Goal: Task Accomplishment & Management: Complete application form

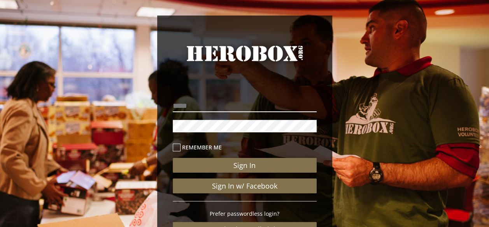
click at [218, 109] on input "email" at bounding box center [245, 106] width 144 height 12
type input "**********"
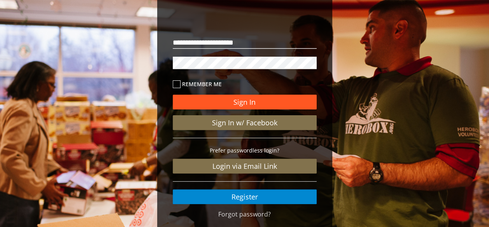
scroll to position [64, 0]
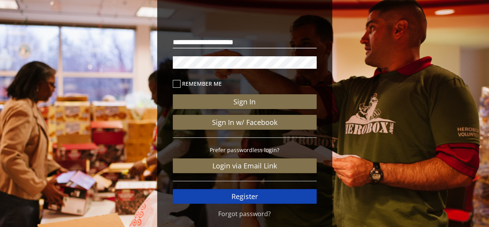
click at [265, 194] on link "Register" at bounding box center [245, 196] width 144 height 15
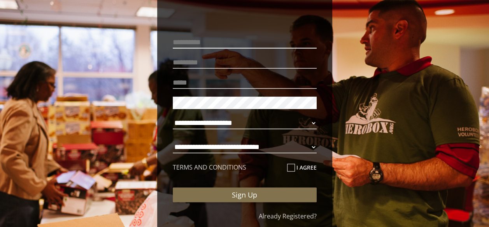
click at [207, 41] on input "text" at bounding box center [245, 42] width 144 height 12
type input "******"
type input "**********"
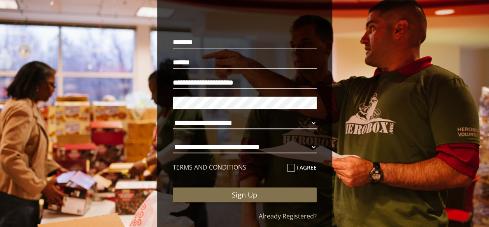
click at [236, 118] on select "**********" at bounding box center [245, 123] width 144 height 12
click at [173, 117] on select "**********" at bounding box center [245, 123] width 144 height 12
select select "**********"
click at [235, 144] on select "**********" at bounding box center [245, 147] width 144 height 12
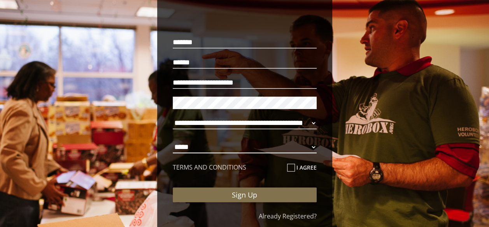
click at [173, 141] on select "**********" at bounding box center [245, 147] width 144 height 12
select select "**********"
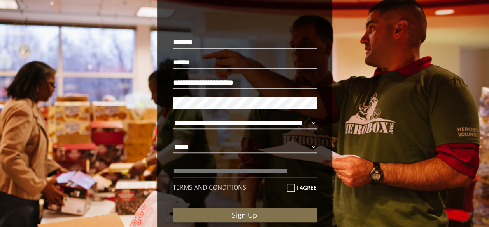
click at [222, 168] on input "text" at bounding box center [245, 171] width 144 height 12
type input "**********"
click at [289, 192] on input "I agree" at bounding box center [289, 191] width 5 height 12
checkbox input "****"
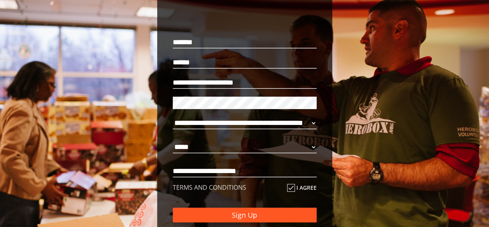
click at [264, 214] on button "Sign Up" at bounding box center [245, 215] width 144 height 15
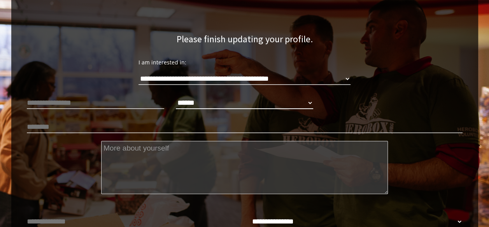
click at [191, 102] on select "****** **** ******" at bounding box center [244, 103] width 137 height 12
select select "**********"
click at [176, 97] on select "****** **** ******" at bounding box center [244, 103] width 137 height 12
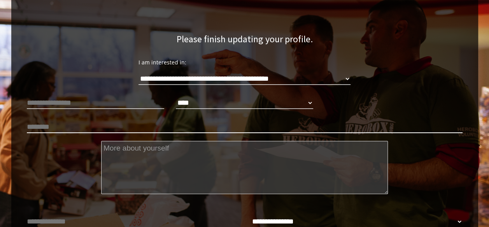
click at [160, 128] on input "text" at bounding box center [244, 127] width 435 height 12
click at [167, 152] on textarea at bounding box center [244, 167] width 287 height 53
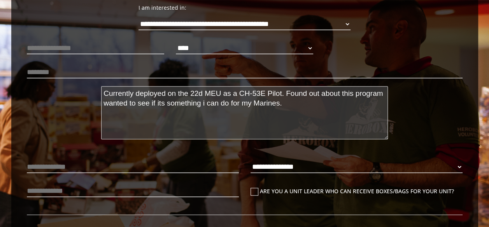
scroll to position [157, 0]
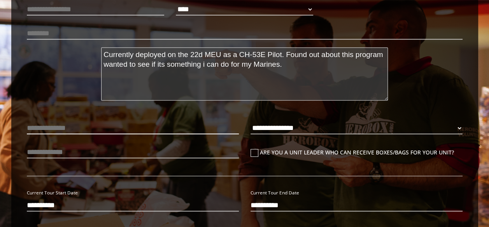
type textarea "Currently deployed on the 22d MEU as a CH-53E Pilot. Found out about this progr…"
click at [158, 132] on input "text" at bounding box center [133, 128] width 212 height 12
type input "**********"
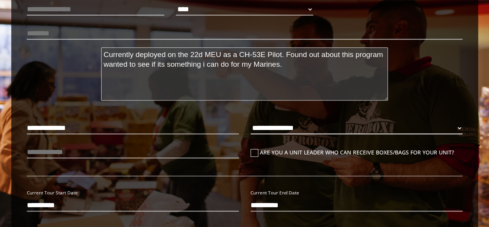
click at [304, 125] on select "**********" at bounding box center [356, 128] width 212 height 12
click at [250, 122] on select "**********" at bounding box center [356, 128] width 212 height 12
select select "**********"
click at [251, 154] on icon at bounding box center [254, 153] width 8 height 8
click at [251, 154] on input "Are you a unit leader who can receive boxes/bags for your unit?" at bounding box center [252, 156] width 5 height 12
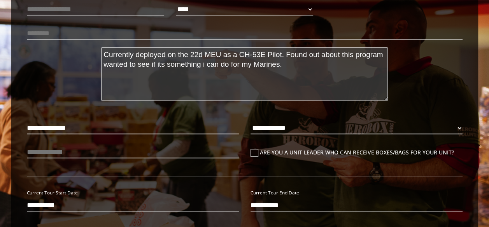
checkbox input "****"
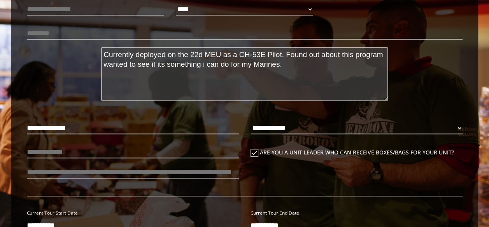
click at [174, 161] on div at bounding box center [133, 154] width 224 height 20
click at [173, 158] on input "text" at bounding box center [133, 152] width 212 height 12
type input "**********"
click at [173, 159] on p "**********" at bounding box center [133, 152] width 212 height 16
click at [173, 175] on input "number" at bounding box center [133, 172] width 212 height 12
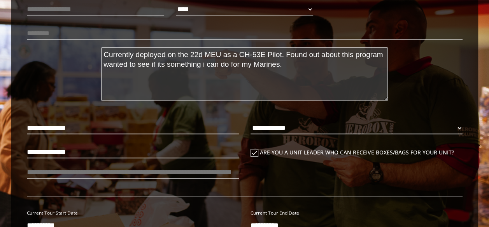
click at [229, 176] on input "number" at bounding box center [133, 172] width 212 height 12
click at [215, 154] on input "**********" at bounding box center [133, 152] width 212 height 12
click at [215, 171] on input "number" at bounding box center [133, 172] width 212 height 12
type input "**"
click at [267, 194] on div "**********" at bounding box center [244, 215] width 435 height 191
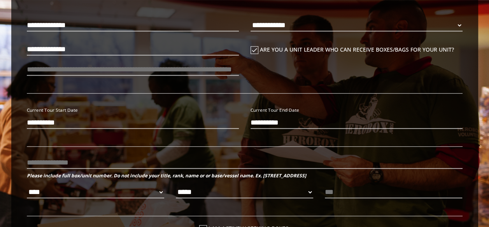
scroll to position [261, 0]
click at [69, 119] on input "**********" at bounding box center [133, 122] width 212 height 12
type input "**********"
click at [83, 126] on input "**********" at bounding box center [133, 122] width 212 height 12
type input "**********"
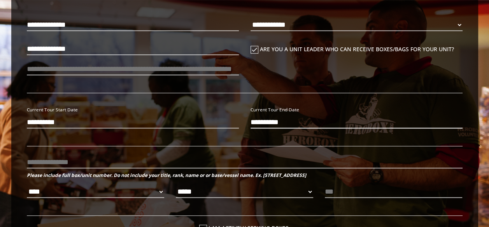
scroll to position [315, 0]
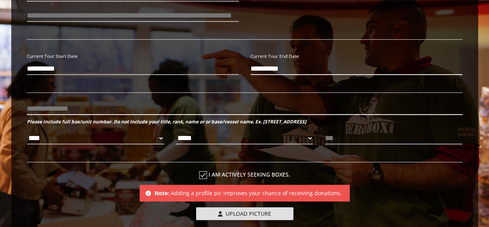
type input "**********"
click at [130, 110] on input "text" at bounding box center [244, 109] width 435 height 12
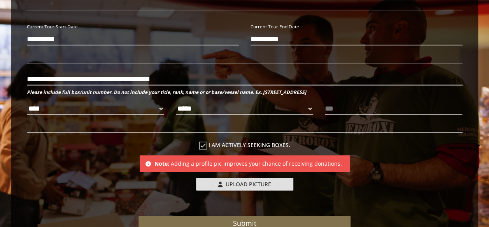
scroll to position [368, 0]
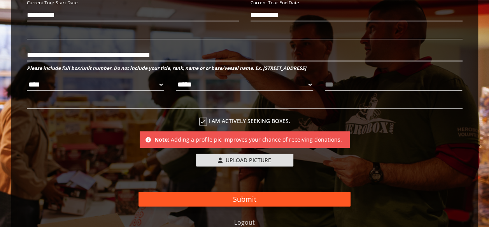
type input "**********"
click at [275, 196] on button "Submit" at bounding box center [244, 199] width 212 height 15
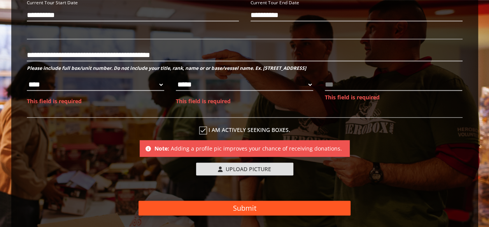
scroll to position [355, 0]
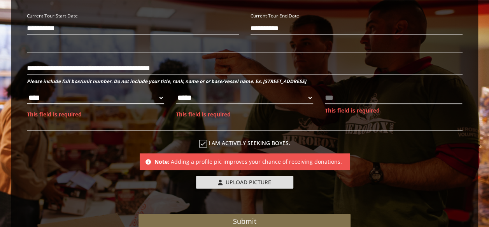
click at [131, 96] on select "**** *** *** ***" at bounding box center [95, 98] width 137 height 12
click at [27, 92] on select "**** *** *** ***" at bounding box center [95, 98] width 137 height 12
select select "**********"
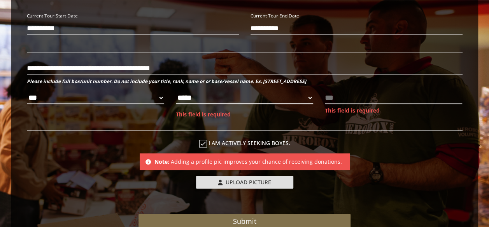
click at [246, 98] on select "***** ** ** **" at bounding box center [244, 98] width 137 height 12
select select "*********"
click at [176, 92] on select "***** ** ** **" at bounding box center [244, 98] width 137 height 12
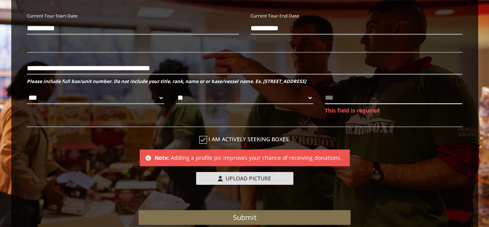
click at [344, 97] on input "text" at bounding box center [393, 98] width 137 height 12
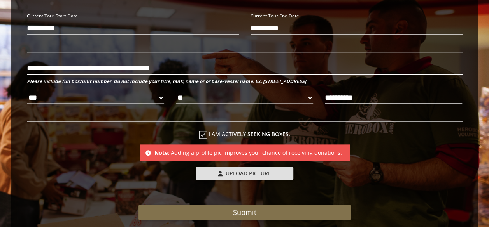
type input "**********"
click at [200, 66] on input "**********" at bounding box center [244, 68] width 435 height 12
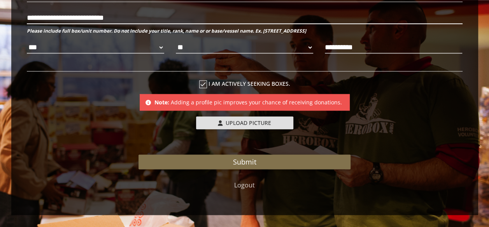
scroll to position [412, 0]
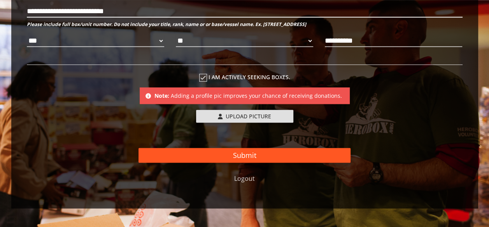
type input "**********"
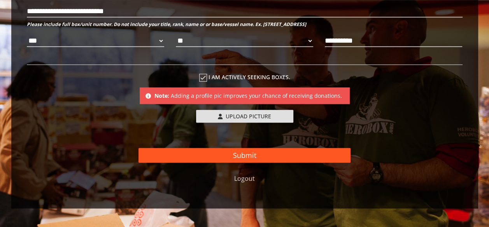
click at [279, 153] on button "Submit" at bounding box center [244, 155] width 212 height 15
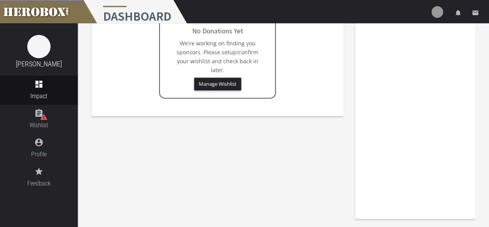
scroll to position [43, 0]
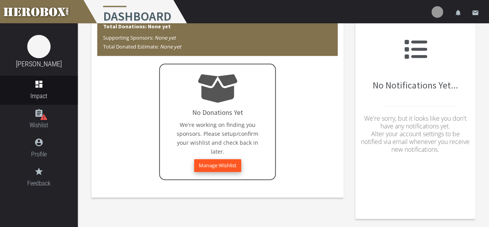
click at [223, 165] on button "Manage Wishlist" at bounding box center [217, 165] width 47 height 13
click at [220, 168] on button "Manage Wishlist" at bounding box center [217, 165] width 47 height 13
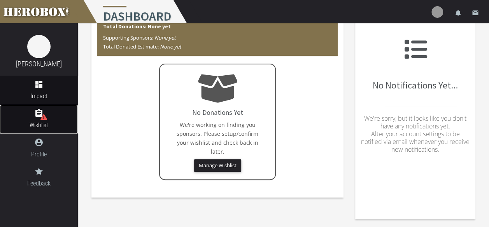
click at [47, 113] on icon "assignment" at bounding box center [39, 113] width 78 height 9
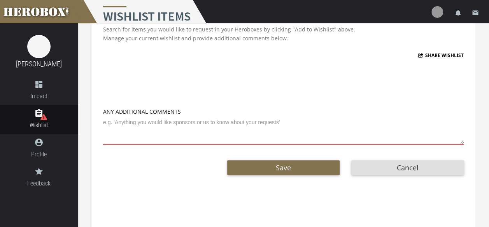
scroll to position [70, 0]
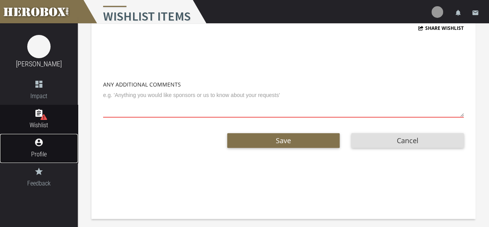
click at [39, 151] on span "Profile" at bounding box center [39, 155] width 78 height 10
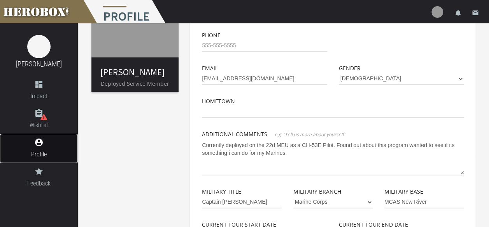
scroll to position [300, 0]
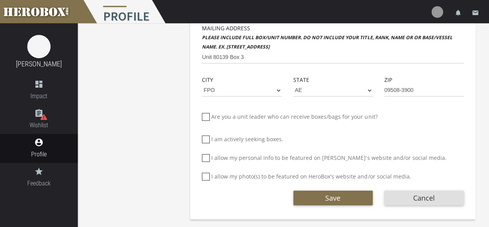
click at [207, 117] on icon at bounding box center [206, 117] width 8 height 8
click at [207, 117] on input "Are you a unit leader who can receive boxes/bags for your unit?" at bounding box center [204, 120] width 5 height 12
checkbox input "****"
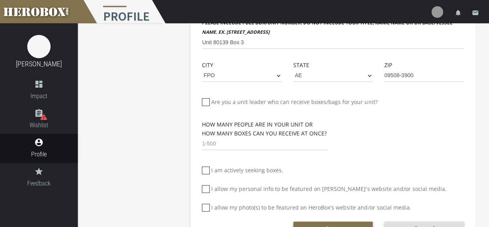
scroll to position [326, 0]
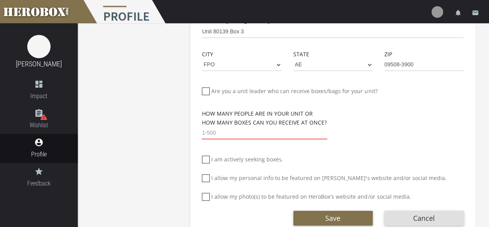
click at [238, 134] on input "number" at bounding box center [264, 133] width 125 height 12
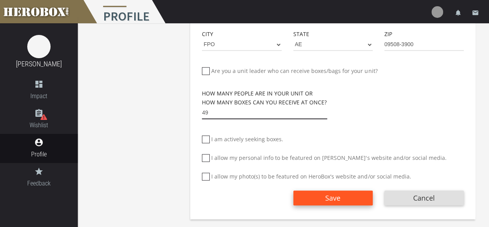
type input "49"
click at [337, 198] on button "Save" at bounding box center [332, 198] width 79 height 15
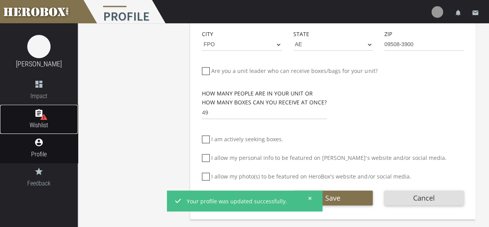
click at [37, 123] on span "Wishlist" at bounding box center [39, 126] width 78 height 10
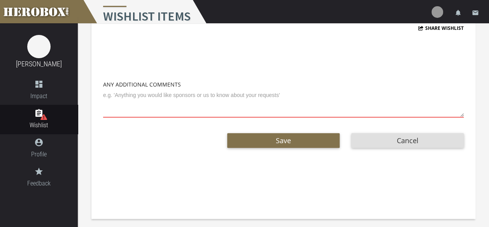
scroll to position [70, 0]
click at [44, 90] on link "dashboard Impact" at bounding box center [39, 90] width 78 height 29
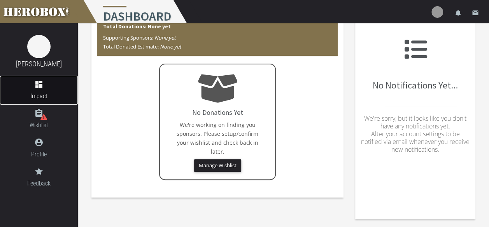
scroll to position [7, 0]
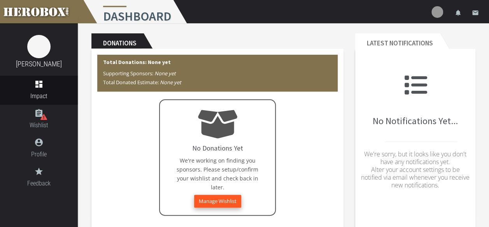
click at [225, 202] on button "Manage Wishlist" at bounding box center [217, 201] width 47 height 13
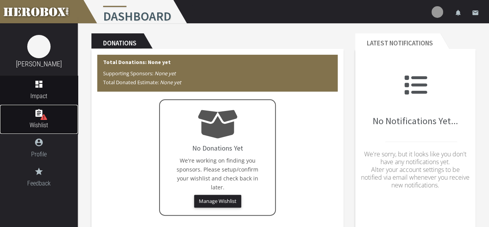
click at [48, 118] on icon "assignment" at bounding box center [39, 113] width 78 height 9
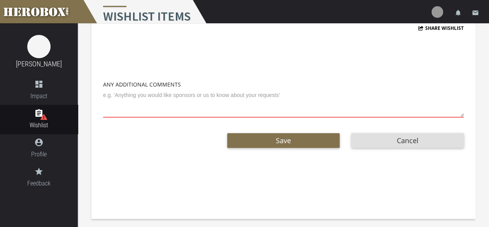
click at [167, 109] on textarea at bounding box center [283, 103] width 360 height 29
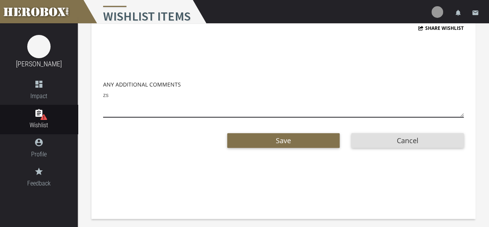
type textarea "z"
type textarea "s"
type textarea "S"
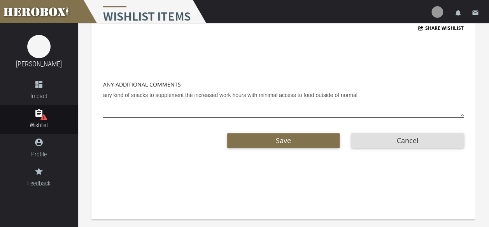
click at [278, 95] on textarea "any kind of snacks to supplement the increased work hours with minimal access t…" at bounding box center [283, 103] width 360 height 29
click at [369, 94] on textarea "any kind of snacks to supplement the increased work hours with no access to foo…" at bounding box center [283, 103] width 360 height 29
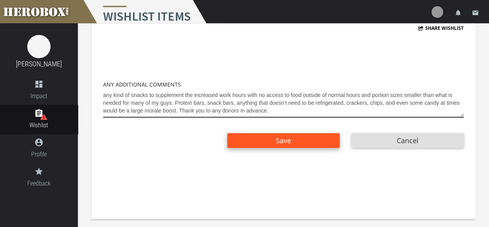
type textarea "any kind of snacks to supplement the increased work hours with no access to foo…"
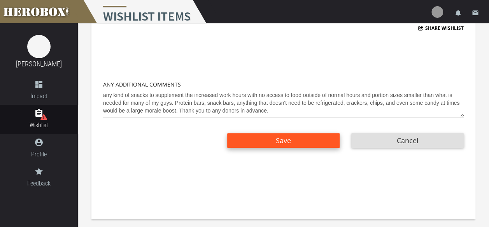
click at [307, 137] on button "Save" at bounding box center [283, 140] width 112 height 15
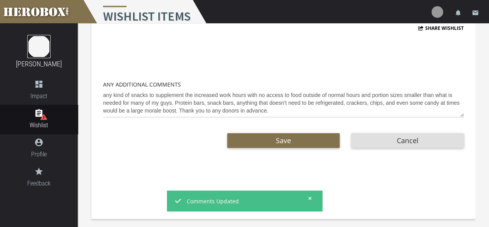
click at [41, 52] on img at bounding box center [38, 46] width 23 height 23
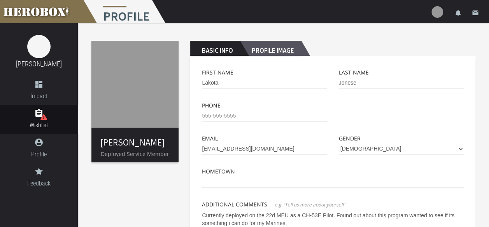
click at [293, 52] on h2 "Profile Image" at bounding box center [270, 49] width 61 height 16
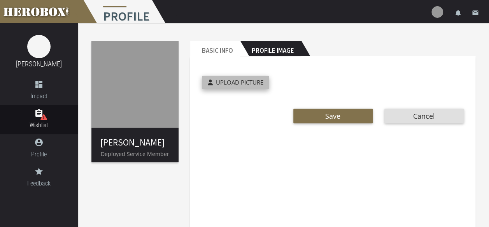
click at [243, 84] on span "Upload Picture" at bounding box center [238, 83] width 47 height 8
click at [243, 84] on input "Upload Picture" at bounding box center [253, 80] width 103 height 9
type input "**********"
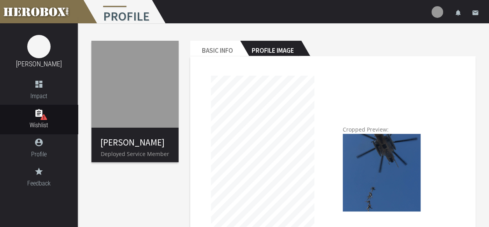
click at [337, 97] on div "Cropped Preview:" at bounding box center [367, 157] width 76 height 163
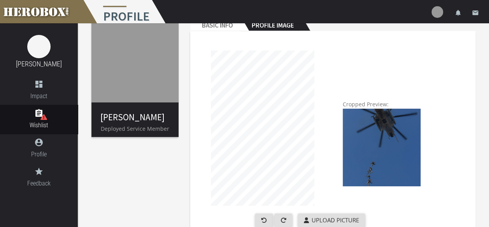
scroll to position [31, 0]
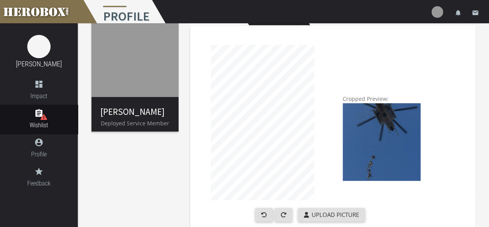
click at [361, 66] on div "Cropped Preview:" at bounding box center [367, 126] width 76 height 163
drag, startPoint x: 361, startPoint y: 66, endPoint x: 327, endPoint y: 65, distance: 34.3
click at [327, 65] on div at bounding box center [262, 126] width 133 height 163
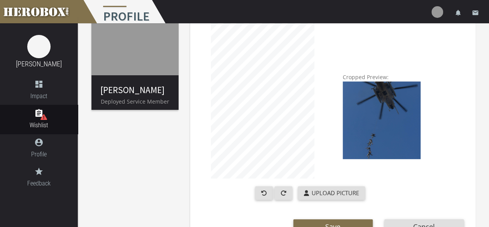
scroll to position [82, 0]
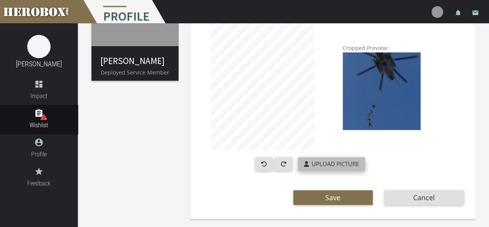
click at [331, 163] on span "Upload Picture" at bounding box center [334, 164] width 47 height 8
click at [331, 163] on input "Upload Picture" at bounding box center [349, 161] width 103 height 9
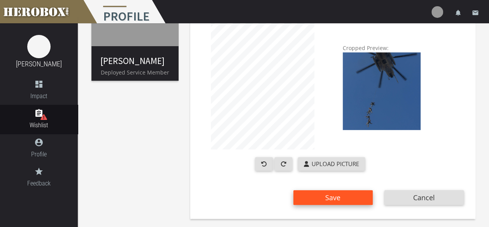
click at [331, 200] on span "Save" at bounding box center [332, 197] width 15 height 9
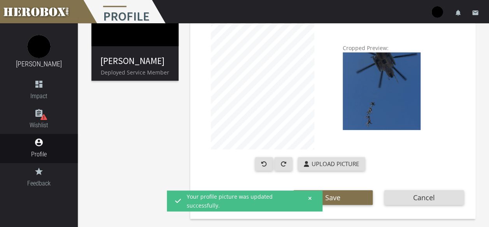
click at [131, 169] on div "Lakota Jonese Deployed Service Member Basic Info Profile Image Cropped Preview:…" at bounding box center [283, 83] width 411 height 283
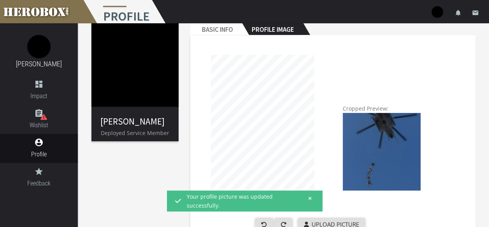
scroll to position [0, 0]
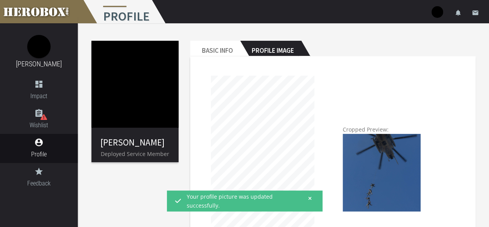
click at [102, 110] on img at bounding box center [134, 84] width 87 height 87
click at [40, 38] on img at bounding box center [38, 46] width 23 height 23
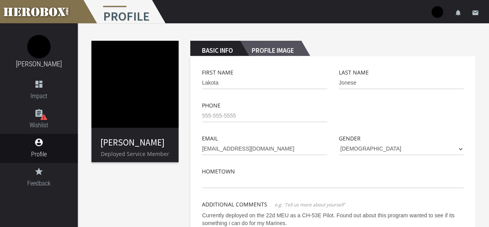
click at [268, 52] on h2 "Profile Image" at bounding box center [270, 49] width 61 height 16
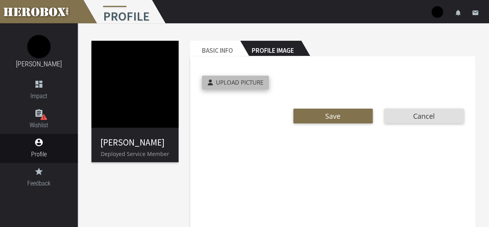
click at [245, 87] on label "Upload Picture" at bounding box center [235, 83] width 67 height 14
click at [245, 85] on input "Upload Picture" at bounding box center [253, 80] width 103 height 9
type input "**********"
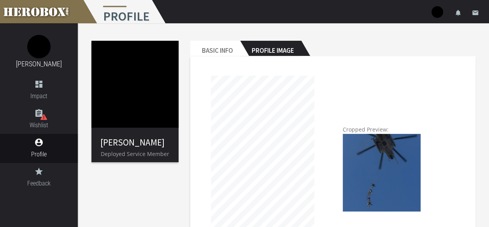
drag, startPoint x: 343, startPoint y: 104, endPoint x: 339, endPoint y: 73, distance: 30.9
click at [339, 73] on div "Cropped Preview: Upload Picture" at bounding box center [310, 168] width 228 height 200
drag, startPoint x: 339, startPoint y: 73, endPoint x: 339, endPoint y: 69, distance: 4.3
click at [339, 69] on div "Cropped Preview: Upload Picture" at bounding box center [310, 168] width 228 height 200
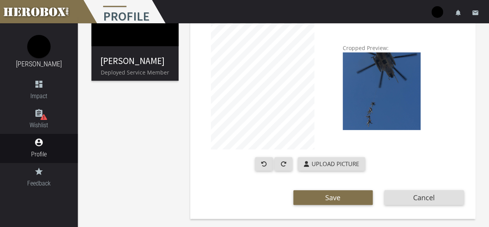
scroll to position [82, 0]
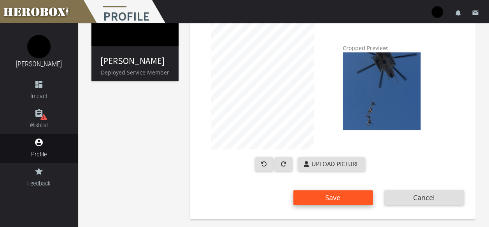
click at [329, 198] on span "Save" at bounding box center [332, 197] width 15 height 9
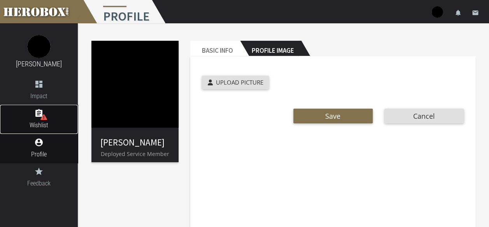
click at [37, 114] on icon "assignment" at bounding box center [39, 113] width 78 height 9
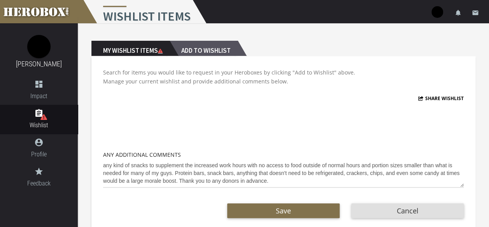
click at [196, 51] on h2 "Add to Wishlist" at bounding box center [204, 49] width 68 height 16
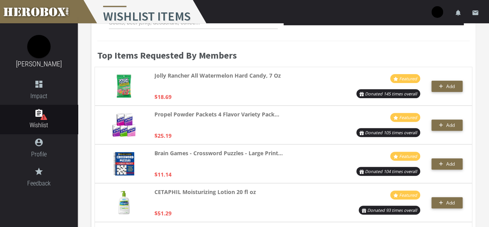
scroll to position [79, 0]
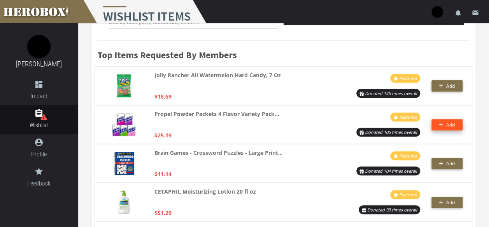
click at [439, 123] on icon "button" at bounding box center [441, 124] width 4 height 5
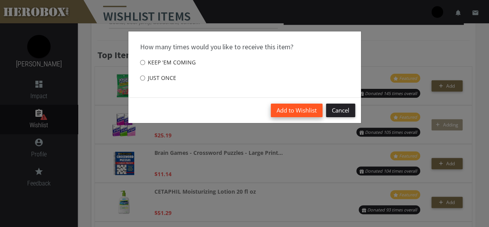
click at [302, 114] on button "Add to Wishlist" at bounding box center [297, 111] width 52 height 14
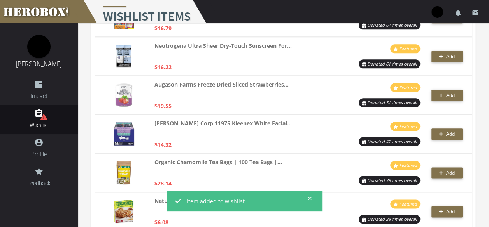
scroll to position [438, 0]
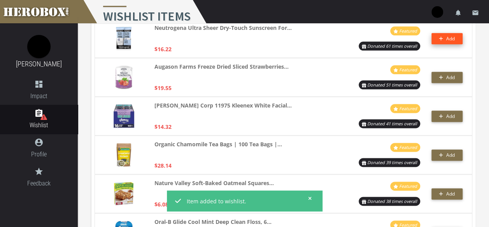
click at [439, 40] on icon "button" at bounding box center [441, 38] width 4 height 5
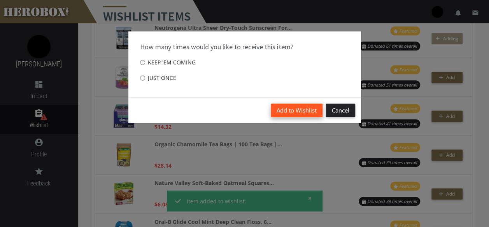
click at [283, 107] on button "Add to Wishlist" at bounding box center [297, 111] width 52 height 14
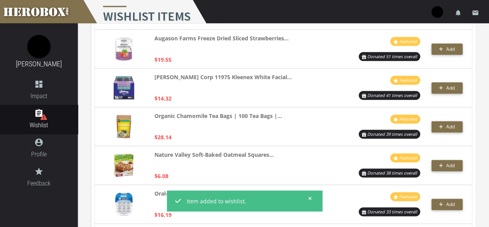
scroll to position [465, 0]
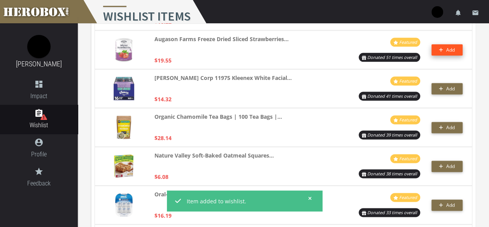
click at [445, 52] on button "Add" at bounding box center [446, 49] width 31 height 11
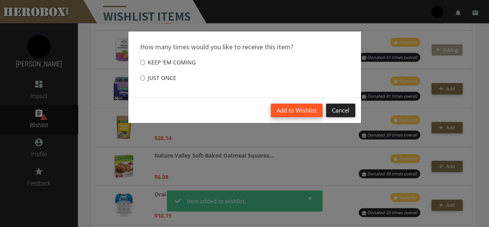
click at [292, 110] on button "Add to Wishlist" at bounding box center [297, 111] width 52 height 14
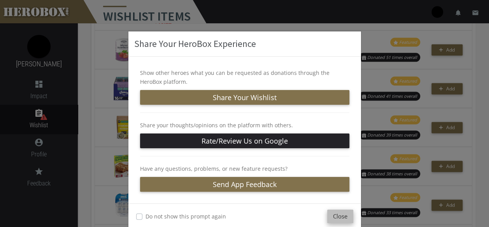
click at [327, 217] on button "Close" at bounding box center [340, 217] width 26 height 14
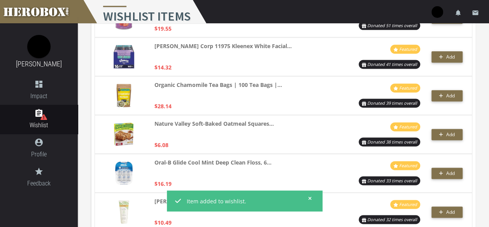
scroll to position [526, 0]
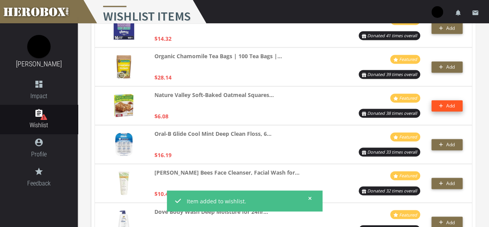
click at [437, 108] on button "Add" at bounding box center [446, 105] width 31 height 11
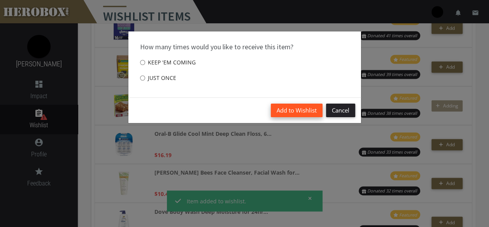
click at [312, 110] on button "Add to Wishlist" at bounding box center [297, 111] width 52 height 14
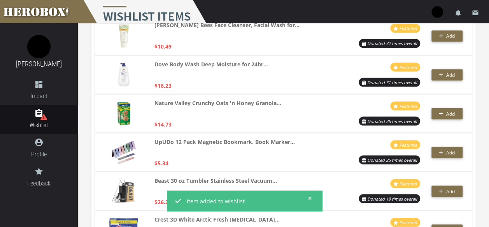
scroll to position [689, 0]
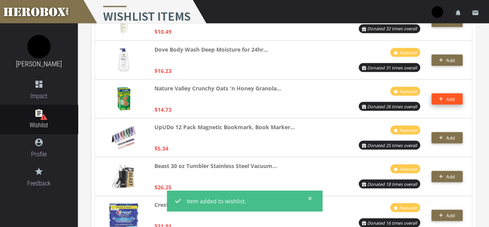
click at [435, 101] on button "Add" at bounding box center [446, 98] width 31 height 11
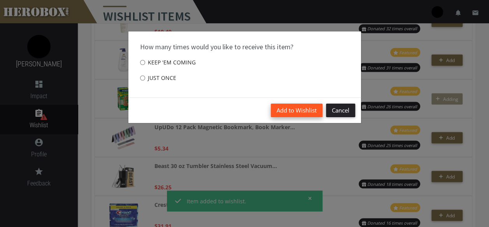
click at [295, 108] on button "Add to Wishlist" at bounding box center [297, 111] width 52 height 14
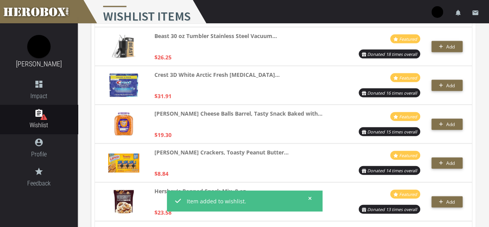
scroll to position [832, 0]
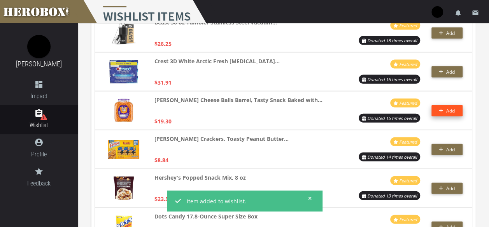
click at [445, 107] on button "Add" at bounding box center [446, 110] width 31 height 11
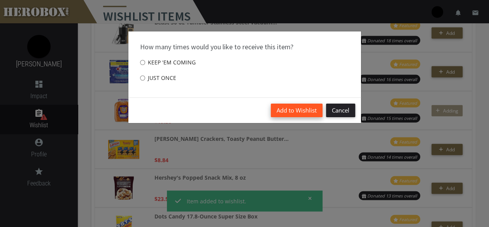
click at [304, 106] on button "Add to Wishlist" at bounding box center [297, 111] width 52 height 14
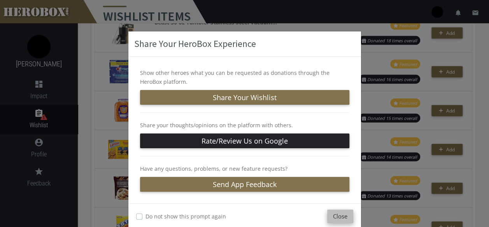
click at [336, 221] on button "Close" at bounding box center [340, 217] width 26 height 14
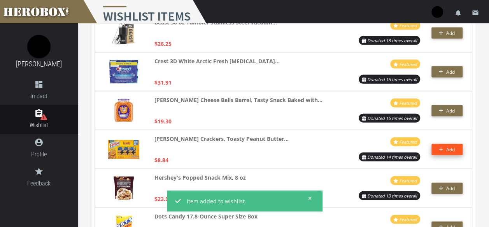
click at [439, 149] on icon "button" at bounding box center [441, 149] width 4 height 5
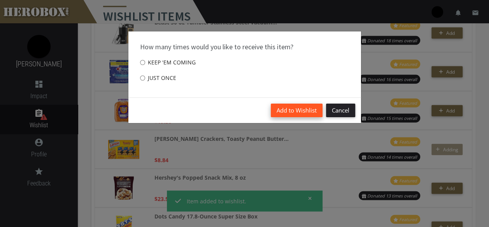
click at [301, 107] on button "Add to Wishlist" at bounding box center [297, 111] width 52 height 14
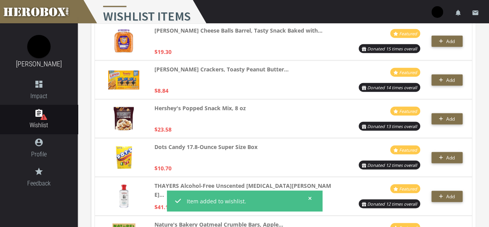
scroll to position [903, 0]
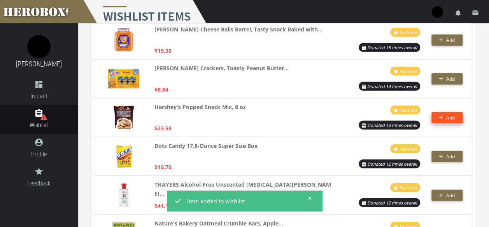
click at [447, 122] on button "Add" at bounding box center [446, 117] width 31 height 11
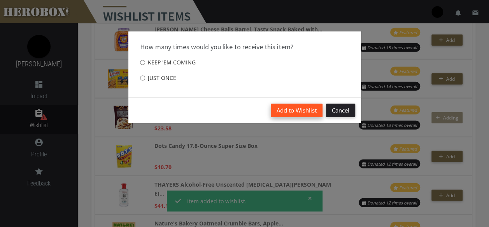
click at [307, 115] on button "Add to Wishlist" at bounding box center [297, 111] width 52 height 14
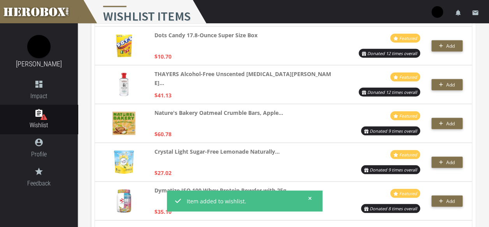
scroll to position [1023, 0]
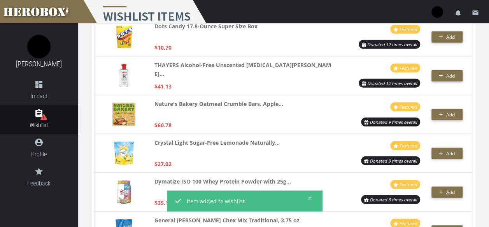
click at [308, 131] on div "Nature's Bakery Oatmeal Crumble Bars, Apple... $60.78 Featured Donated 9 times …" at bounding box center [283, 114] width 378 height 39
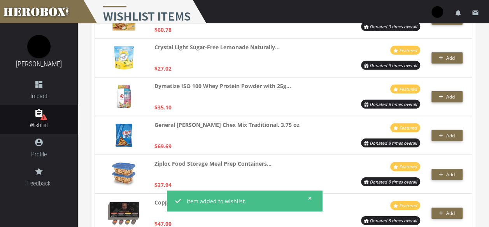
scroll to position [1124, 0]
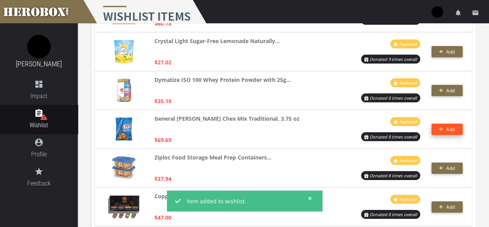
click at [434, 127] on button "Add" at bounding box center [446, 129] width 31 height 11
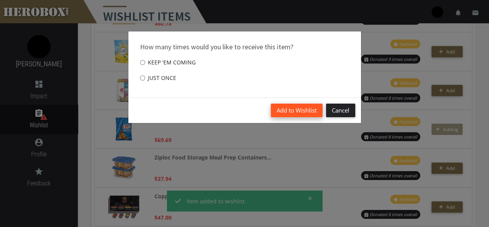
click at [297, 105] on button "Add to Wishlist" at bounding box center [297, 111] width 52 height 14
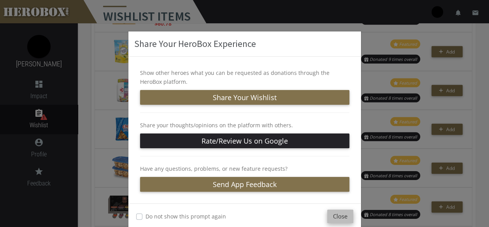
click at [334, 217] on button "Close" at bounding box center [340, 217] width 26 height 14
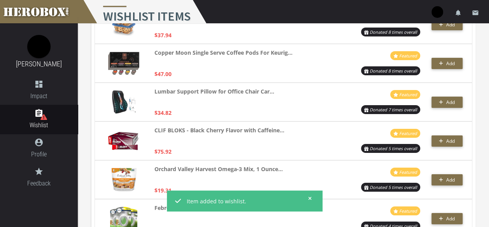
scroll to position [1277, 0]
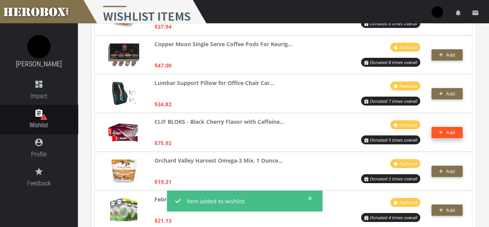
click at [444, 133] on span "Add" at bounding box center [447, 132] width 16 height 7
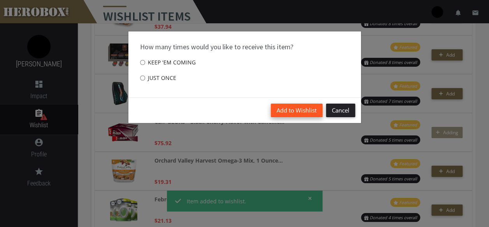
click at [281, 105] on button "Add to Wishlist" at bounding box center [297, 111] width 52 height 14
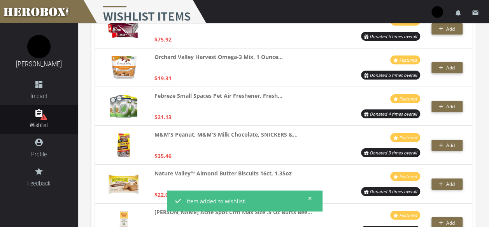
scroll to position [1382, 0]
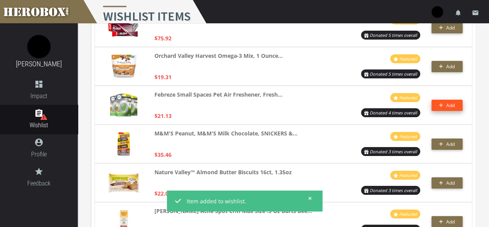
click at [442, 107] on icon "button" at bounding box center [441, 105] width 4 height 5
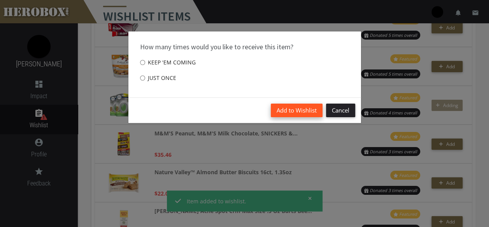
click at [304, 110] on button "Add to Wishlist" at bounding box center [297, 111] width 52 height 14
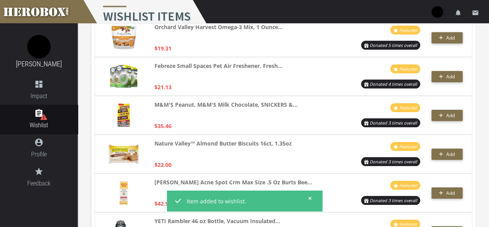
scroll to position [1419, 0]
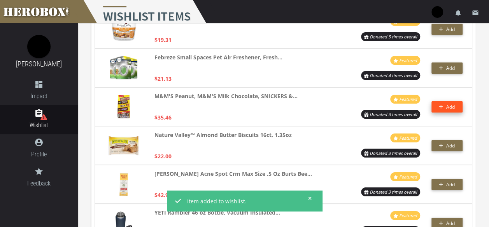
click at [446, 107] on span "Add" at bounding box center [450, 107] width 9 height 7
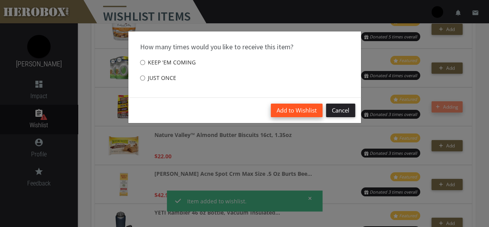
click at [304, 107] on button "Add to Wishlist" at bounding box center [297, 111] width 52 height 14
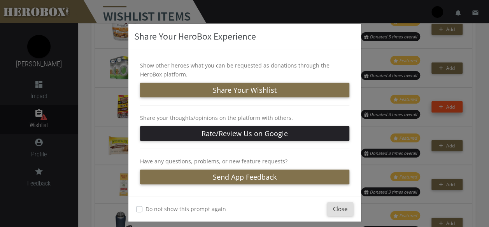
scroll to position [13, 0]
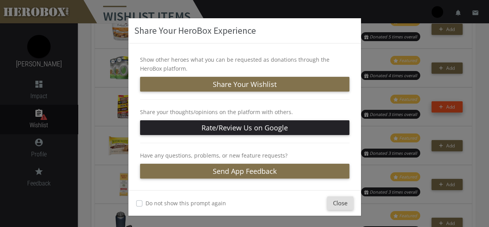
click at [214, 202] on label "Do not show this prompt again" at bounding box center [185, 203] width 80 height 9
click at [327, 202] on button "Close" at bounding box center [340, 204] width 26 height 14
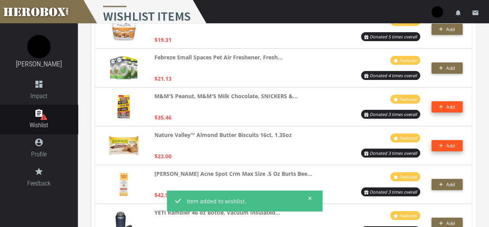
click at [452, 146] on span "Add" at bounding box center [450, 146] width 9 height 7
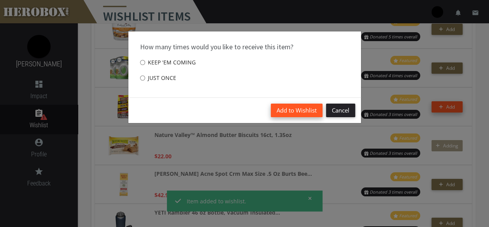
click at [306, 111] on button "Add to Wishlist" at bounding box center [297, 111] width 52 height 14
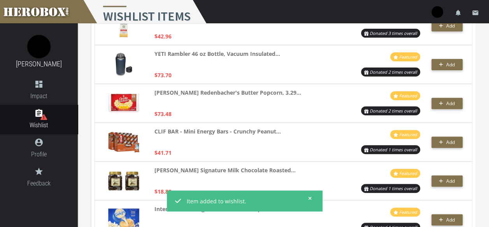
scroll to position [1588, 0]
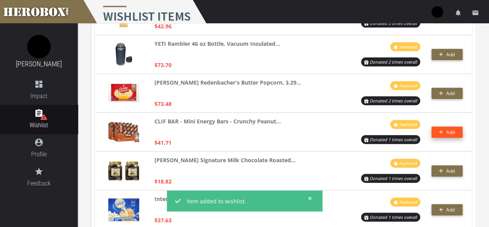
click at [439, 130] on icon "button" at bounding box center [441, 132] width 4 height 5
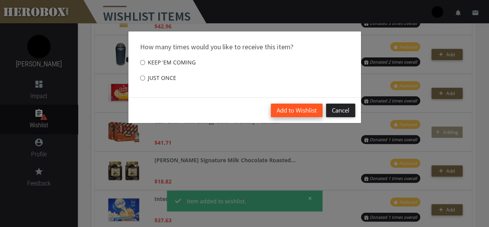
click at [294, 104] on button "Add to Wishlist" at bounding box center [297, 111] width 52 height 14
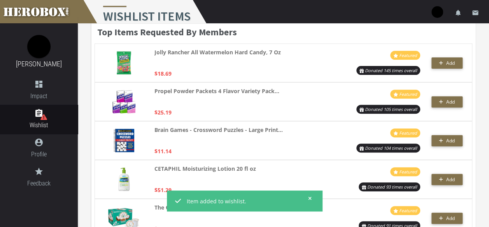
scroll to position [0, 0]
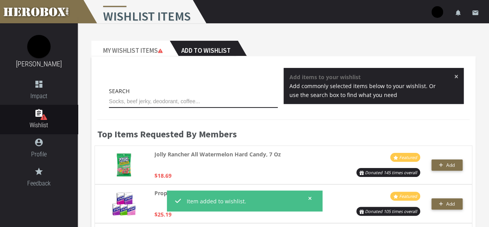
click at [234, 102] on input "text" at bounding box center [193, 102] width 169 height 12
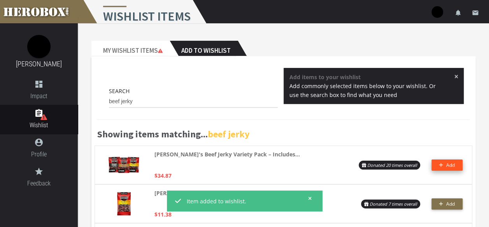
click at [447, 169] on button "Add" at bounding box center [446, 165] width 31 height 11
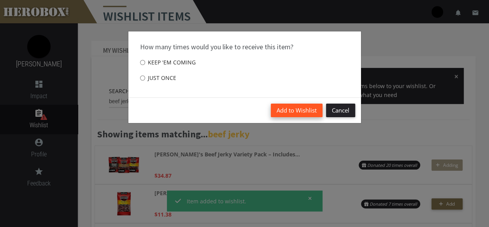
click at [309, 111] on button "Add to Wishlist" at bounding box center [297, 111] width 52 height 14
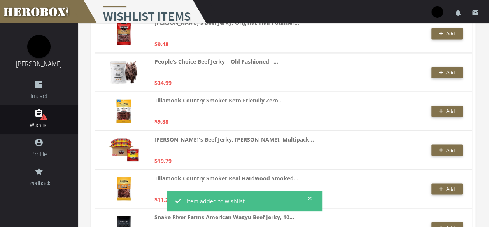
scroll to position [599, 0]
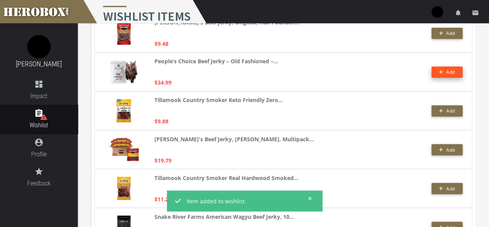
click at [448, 72] on button "Add" at bounding box center [446, 71] width 31 height 11
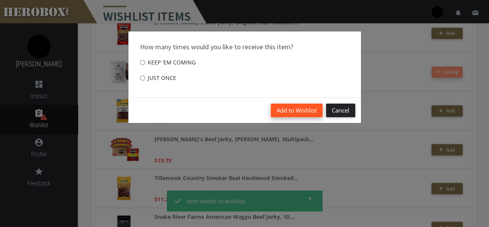
click at [316, 115] on button "Add to Wishlist" at bounding box center [297, 111] width 52 height 14
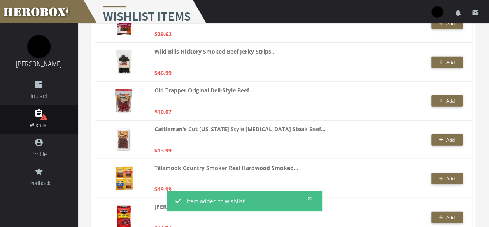
scroll to position [902, 0]
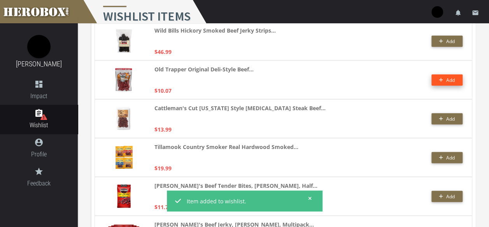
click at [435, 81] on button "Add" at bounding box center [446, 80] width 31 height 11
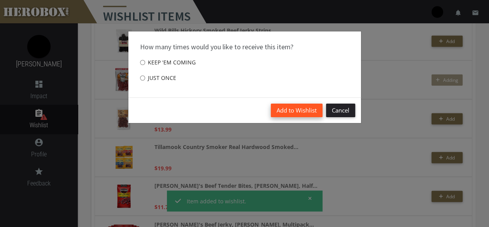
click at [306, 110] on button "Add to Wishlist" at bounding box center [297, 111] width 52 height 14
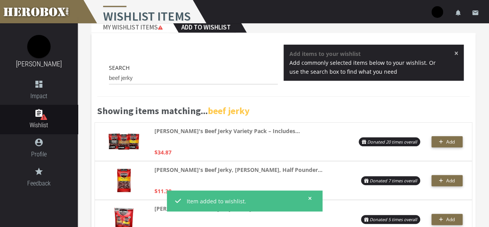
scroll to position [0, 0]
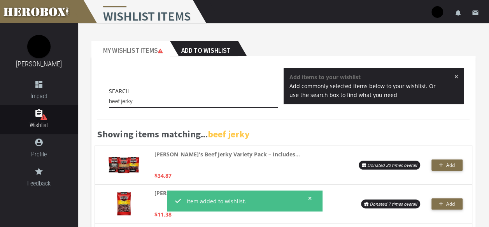
click at [139, 96] on input "beef jerky" at bounding box center [193, 102] width 169 height 12
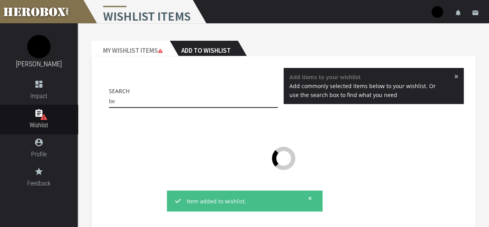
type input "b"
type input "z"
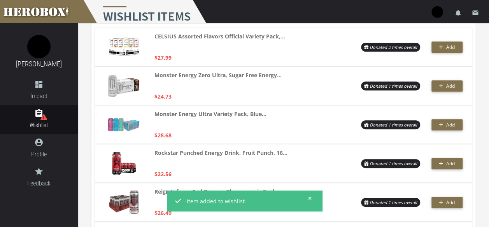
scroll to position [123, 0]
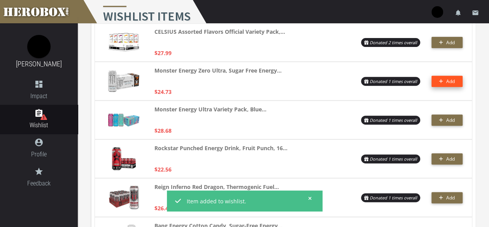
click at [440, 82] on icon "button" at bounding box center [441, 81] width 4 height 5
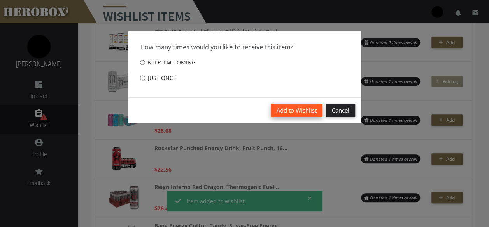
click at [303, 106] on button "Add to Wishlist" at bounding box center [297, 111] width 52 height 14
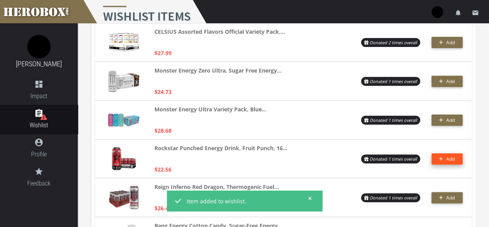
click at [441, 154] on button "Add" at bounding box center [446, 159] width 31 height 11
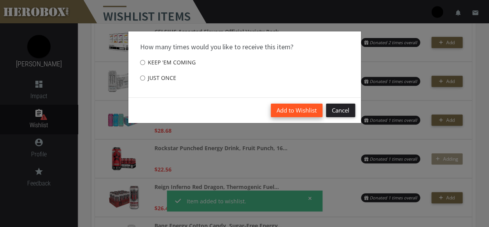
click at [306, 105] on button "Add to Wishlist" at bounding box center [297, 111] width 52 height 14
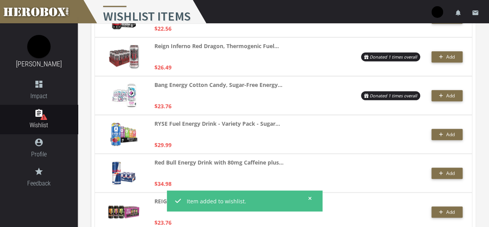
scroll to position [264, 0]
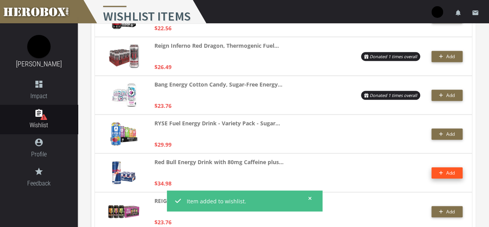
click at [439, 175] on span "Add" at bounding box center [447, 173] width 16 height 7
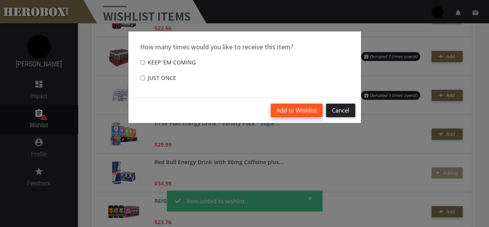
click at [303, 107] on button "Add to Wishlist" at bounding box center [297, 111] width 52 height 14
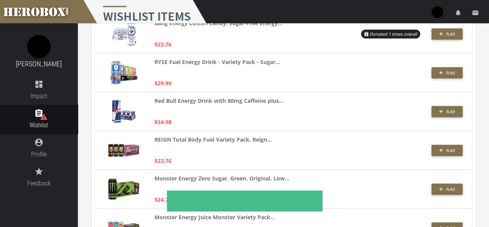
scroll to position [345, 0]
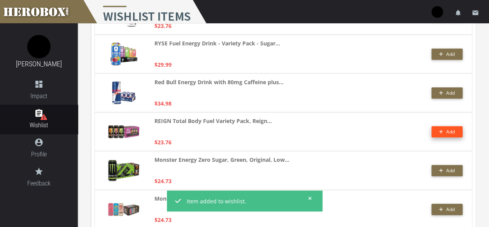
click at [435, 137] on button "Add" at bounding box center [446, 131] width 31 height 11
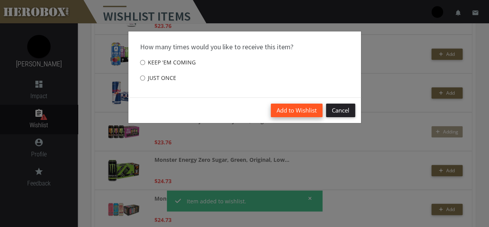
click at [306, 112] on button "Add to Wishlist" at bounding box center [297, 111] width 52 height 14
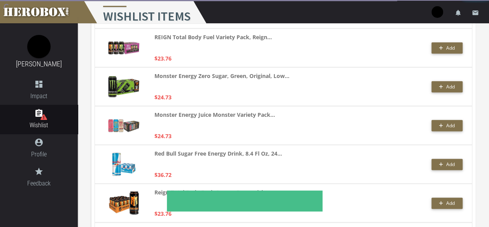
scroll to position [429, 0]
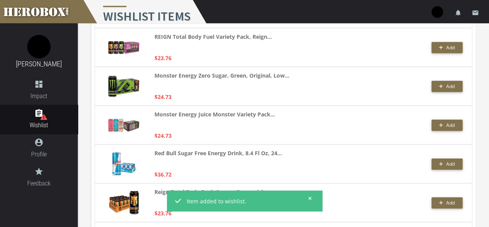
click at [431, 124] on div "Monster Energy Juice Monster Variety Pack... $24.73 Add" at bounding box center [283, 125] width 378 height 39
click at [432, 124] on button "Add" at bounding box center [446, 125] width 31 height 11
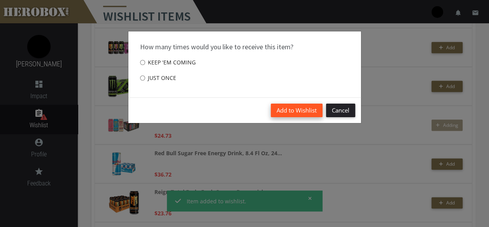
click at [308, 108] on button "Add to Wishlist" at bounding box center [297, 111] width 52 height 14
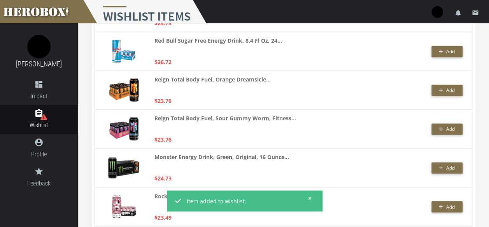
scroll to position [556, 0]
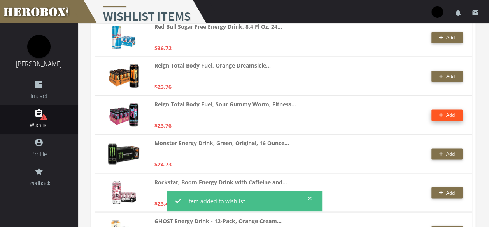
click at [441, 116] on icon "button" at bounding box center [441, 116] width 4 height 4
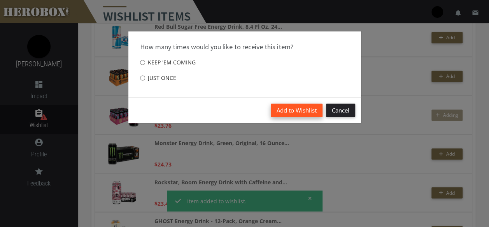
click at [306, 113] on button "Add to Wishlist" at bounding box center [297, 111] width 52 height 14
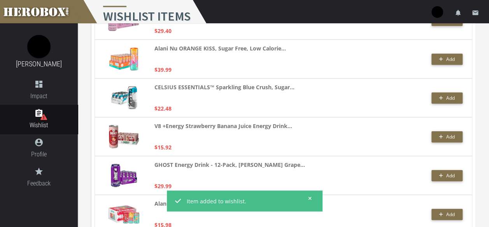
scroll to position [1623, 0]
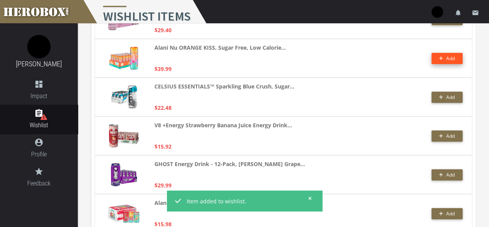
click at [443, 59] on span "Add" at bounding box center [447, 58] width 16 height 7
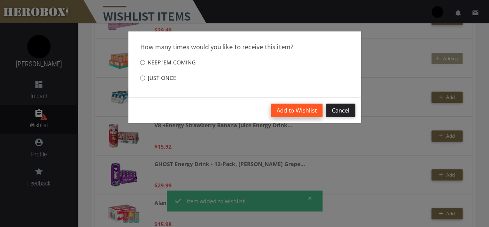
click at [301, 115] on button "Add to Wishlist" at bounding box center [297, 111] width 52 height 14
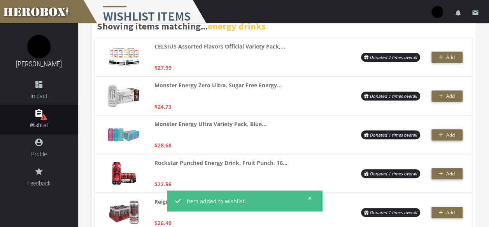
scroll to position [0, 0]
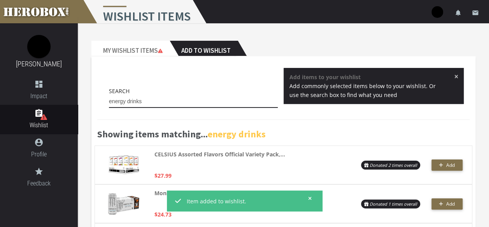
click at [151, 105] on input "energy drinks" at bounding box center [193, 102] width 169 height 12
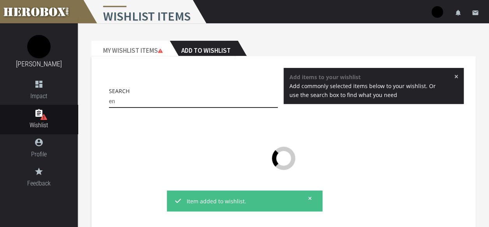
type input "e"
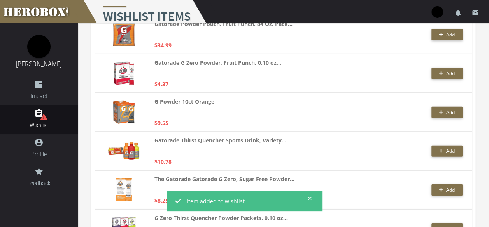
scroll to position [1113, 0]
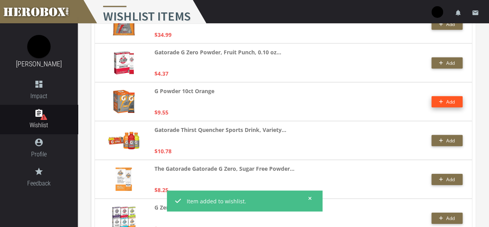
type input "gatorade packets"
click at [442, 103] on icon "button" at bounding box center [441, 102] width 4 height 5
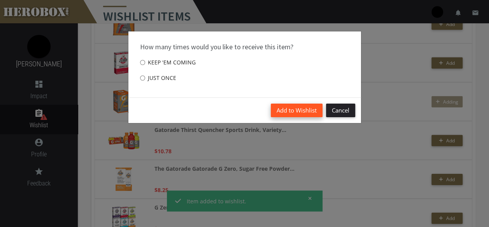
click at [316, 115] on button "Add to Wishlist" at bounding box center [297, 111] width 52 height 14
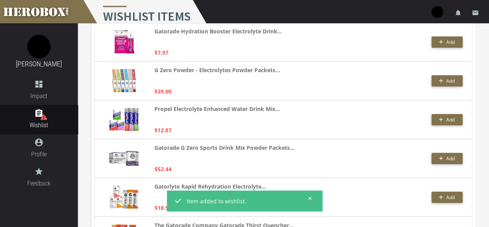
scroll to position [1407, 0]
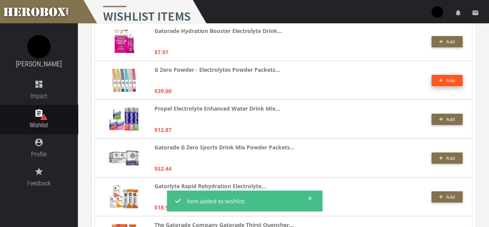
click at [432, 80] on button "Add" at bounding box center [446, 80] width 31 height 11
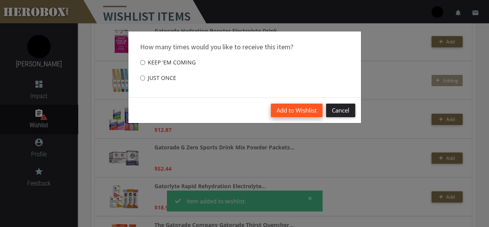
click at [292, 109] on button "Add to Wishlist" at bounding box center [297, 111] width 52 height 14
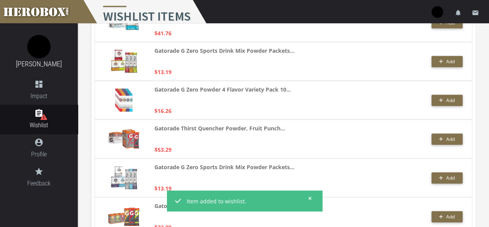
scroll to position [1688, 0]
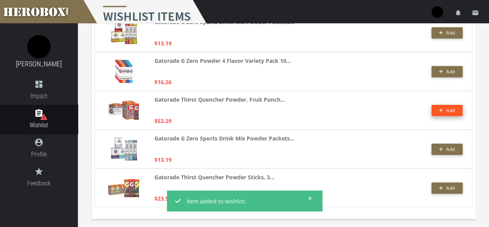
click at [441, 107] on span "Add" at bounding box center [447, 110] width 16 height 7
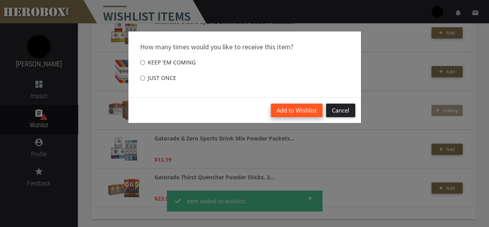
click at [306, 105] on button "Add to Wishlist" at bounding box center [297, 111] width 52 height 14
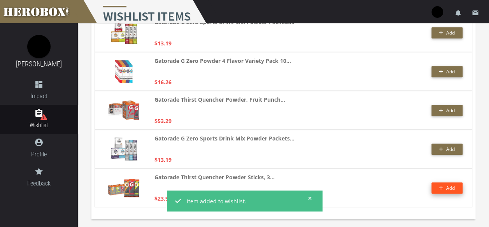
click at [446, 185] on span "Add" at bounding box center [450, 188] width 9 height 7
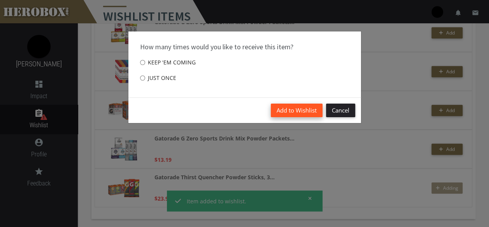
click at [315, 116] on button "Add to Wishlist" at bounding box center [297, 111] width 52 height 14
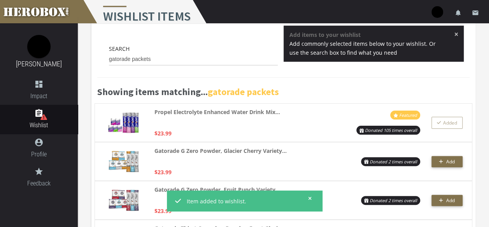
scroll to position [0, 0]
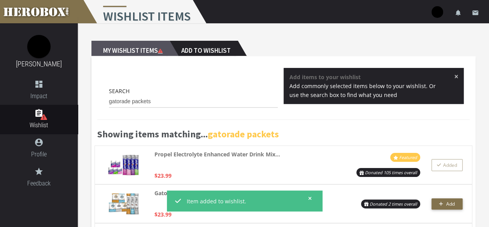
click at [124, 44] on h2 "My Wishlist Items" at bounding box center [130, 49] width 78 height 16
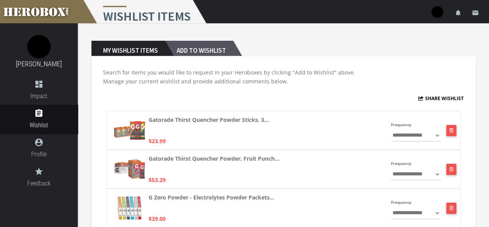
click at [211, 51] on h2 "Add to Wishlist" at bounding box center [199, 49] width 68 height 16
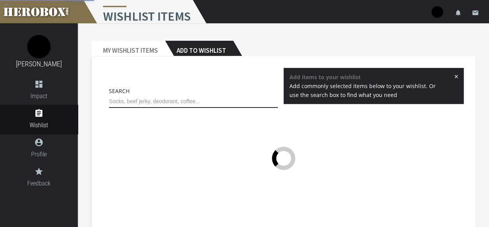
click at [179, 101] on input "text" at bounding box center [193, 102] width 169 height 12
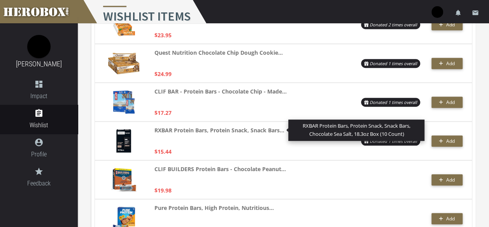
scroll to position [219, 0]
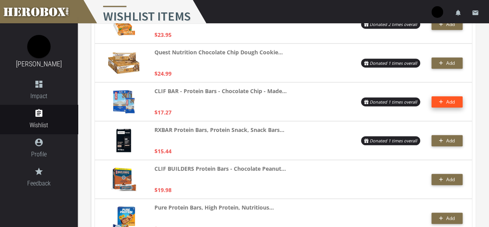
type input "protein bars"
click at [449, 101] on span "Add" at bounding box center [450, 102] width 9 height 7
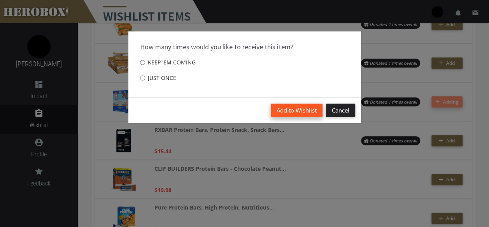
click at [302, 107] on button "Add to Wishlist" at bounding box center [297, 111] width 52 height 14
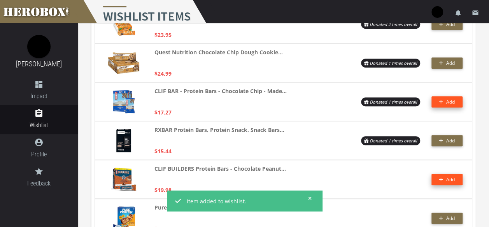
click at [455, 181] on button "Add" at bounding box center [446, 179] width 31 height 11
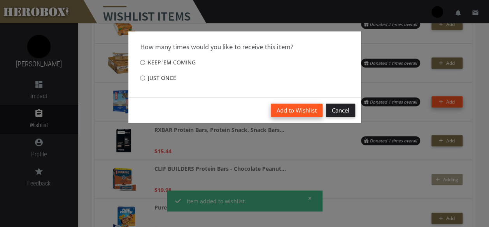
click at [306, 110] on button "Add to Wishlist" at bounding box center [297, 111] width 52 height 14
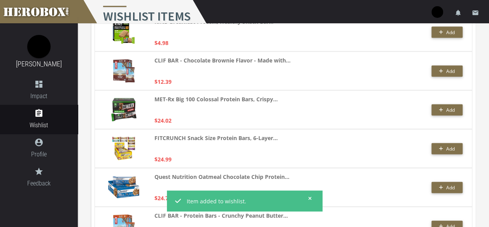
scroll to position [873, 0]
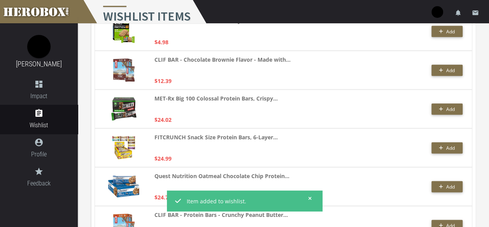
click at [442, 64] on div "CLIF BAR - Chocolate Brownie Flavor - Made with... $12.39 Add" at bounding box center [283, 70] width 378 height 39
click at [442, 66] on button "Add" at bounding box center [446, 70] width 31 height 11
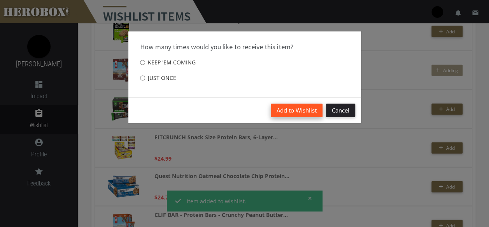
click at [310, 114] on button "Add to Wishlist" at bounding box center [297, 111] width 52 height 14
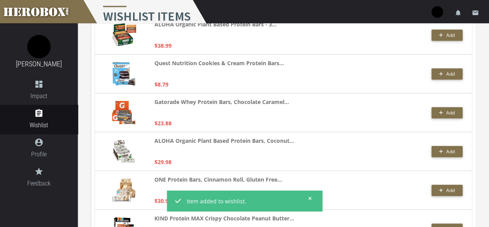
scroll to position [1674, 0]
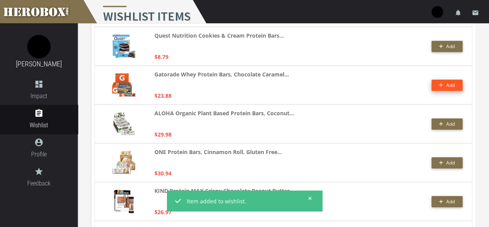
click at [443, 88] on span "Add" at bounding box center [447, 85] width 16 height 7
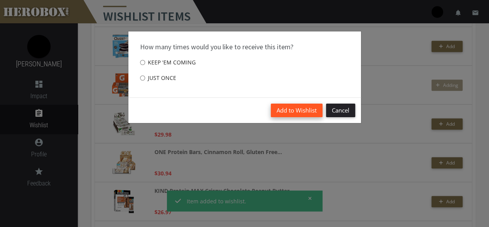
click at [308, 111] on button "Add to Wishlist" at bounding box center [297, 111] width 52 height 14
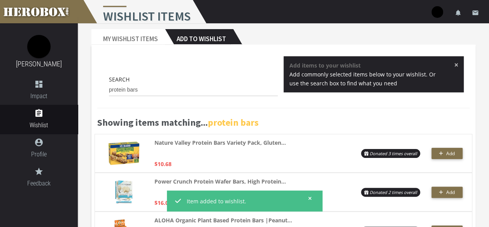
scroll to position [0, 0]
